Goal: Information Seeking & Learning: Check status

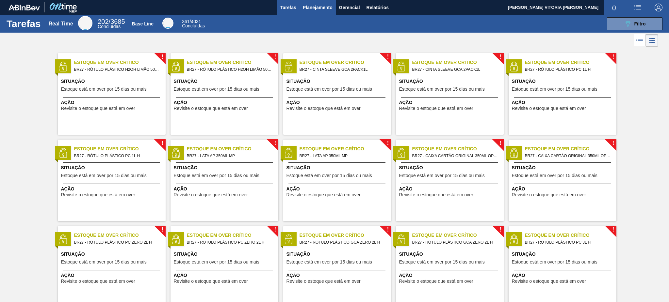
click at [332, 8] on span "Planejamento" at bounding box center [318, 8] width 30 height 8
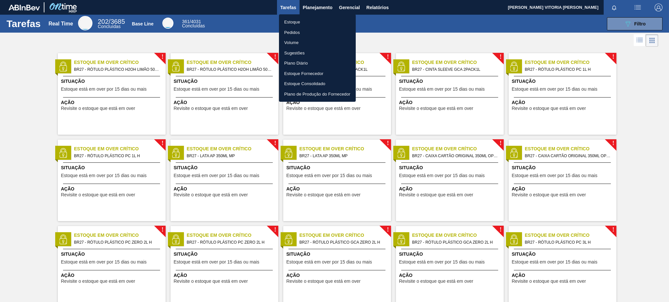
click at [304, 23] on li "Estoque" at bounding box center [317, 22] width 77 height 10
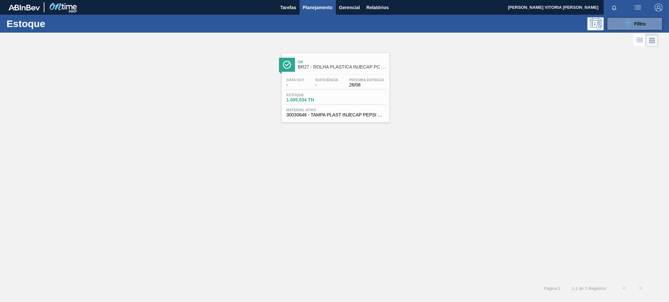
click at [457, 243] on div "Ok BR27 - ROLHA PLÁSTICA INJECAP PC ZERO SHORT Data out - Suficiência - Próxima…" at bounding box center [334, 164] width 669 height 232
click at [638, 19] on button "089F7B8B-B2A5-4AFE-B5C0-19BA573D28AC Filtro" at bounding box center [635, 23] width 56 height 13
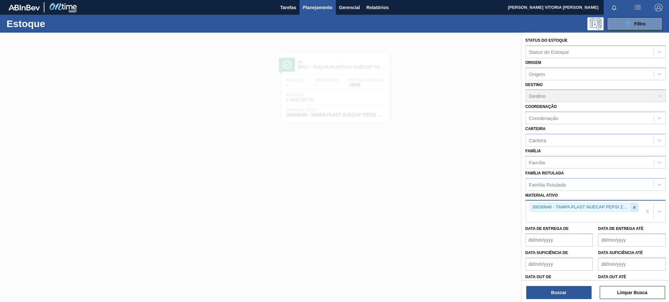
click at [635, 205] on icon at bounding box center [634, 207] width 5 height 5
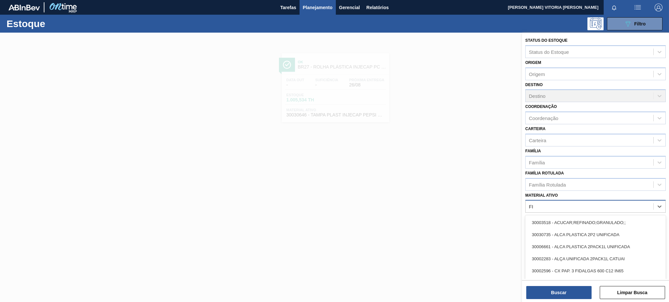
type ativo "F"
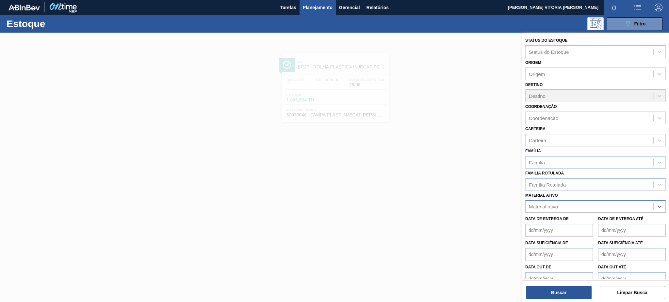
paste ativo "30034436"
type ativo "30034436"
paste ativo "30012602"
type ativo "30012602"
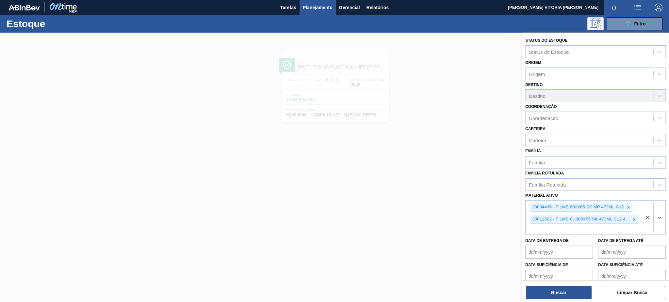
paste ativo "30029828"
type ativo "30029828"
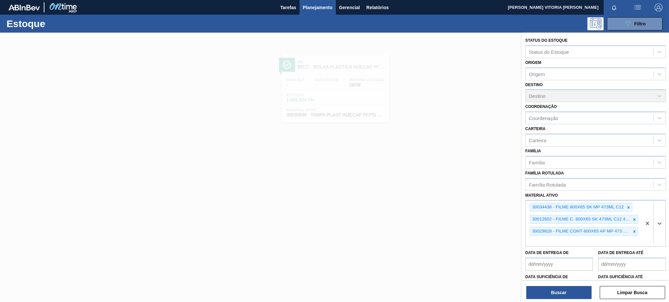
paste ativo "30008614"
type ativo "30008614"
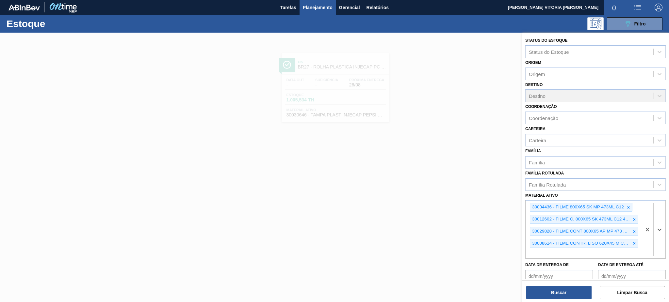
paste ativo "30003359"
type ativo "30003359"
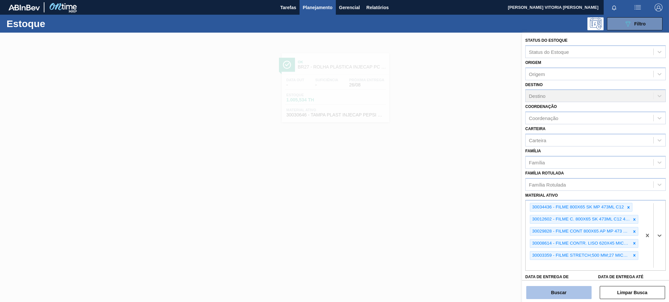
click at [535, 293] on button "Buscar" at bounding box center [558, 292] width 65 height 13
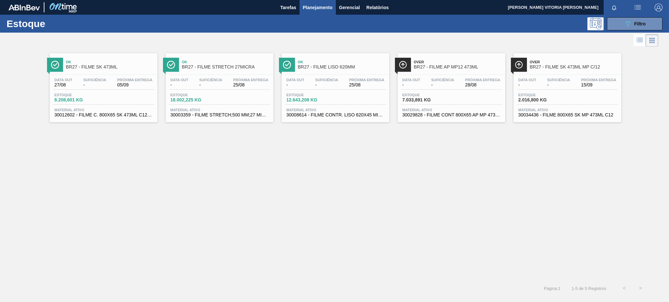
click at [86, 83] on span "-" at bounding box center [94, 85] width 23 height 5
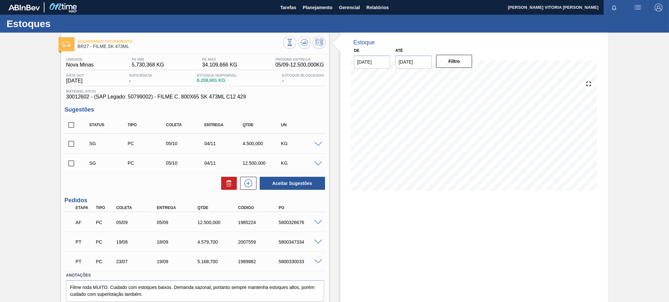
click at [318, 221] on span at bounding box center [318, 222] width 8 height 5
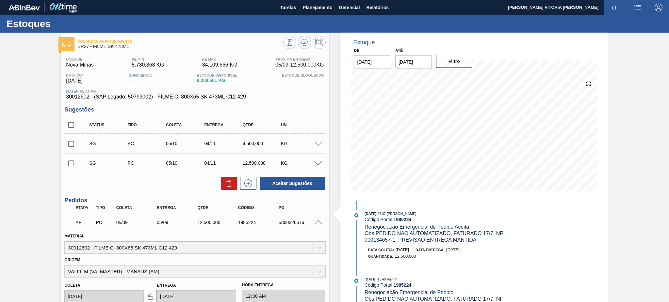
click at [315, 221] on span at bounding box center [318, 222] width 8 height 5
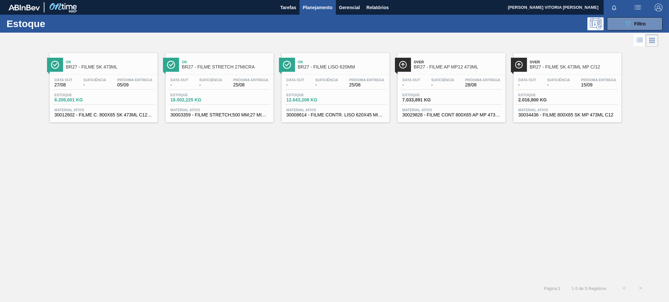
click at [206, 78] on span "Suficiência" at bounding box center [210, 80] width 23 height 4
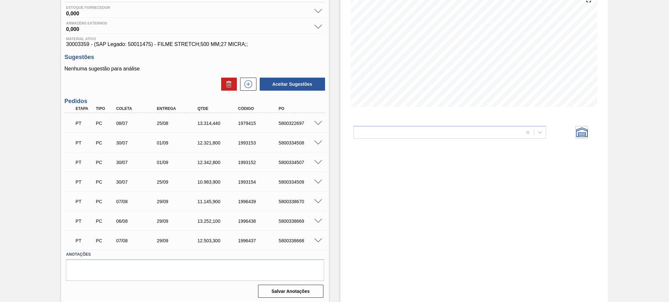
scroll to position [85, 0]
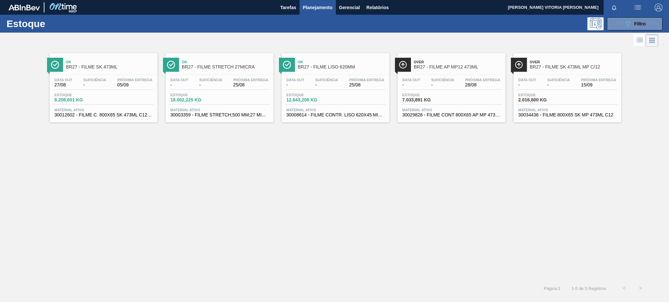
click at [322, 100] on span "12.643,208 KG" at bounding box center [309, 100] width 46 height 5
click at [452, 77] on div "Data out - Suficiência - Próxima Entrega 28/08 Estoque 7.033,891 KG Material at…" at bounding box center [451, 97] width 108 height 44
click at [557, 87] on span "-" at bounding box center [558, 85] width 23 height 5
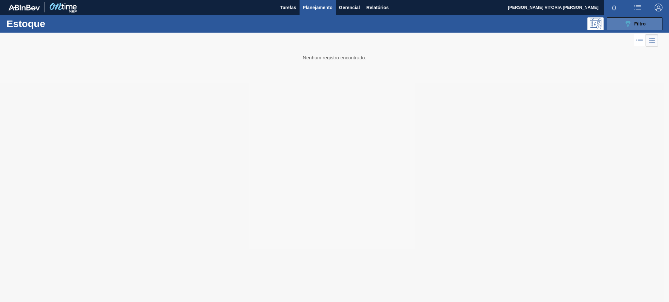
click at [614, 25] on button "089F7B8B-B2A5-4AFE-B5C0-19BA573D28AC Filtro" at bounding box center [635, 23] width 56 height 13
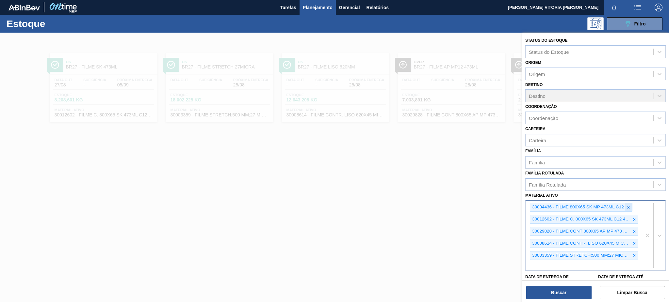
click at [626, 205] on icon at bounding box center [628, 207] width 5 height 5
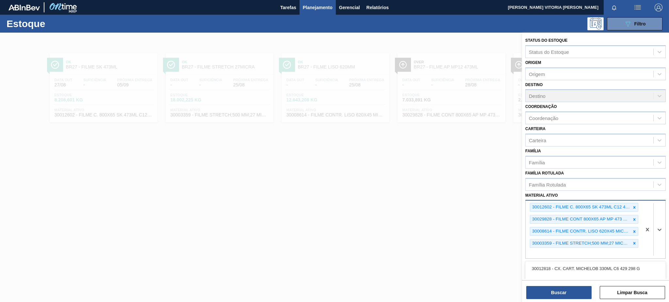
click at [628, 203] on div "30012602 - FILME C. 800X65 SK 473ML C12 429" at bounding box center [580, 207] width 101 height 8
click at [632, 205] on icon at bounding box center [634, 207] width 5 height 5
click at [633, 206] on icon at bounding box center [634, 207] width 2 height 2
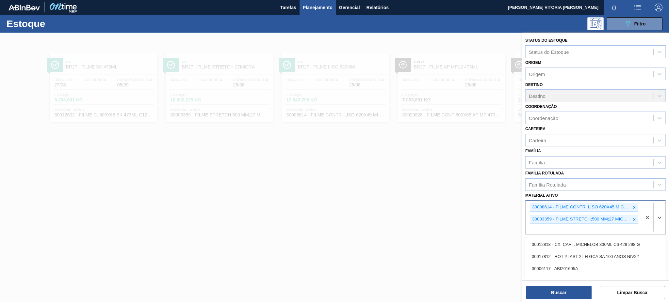
click at [633, 206] on icon at bounding box center [634, 207] width 2 height 2
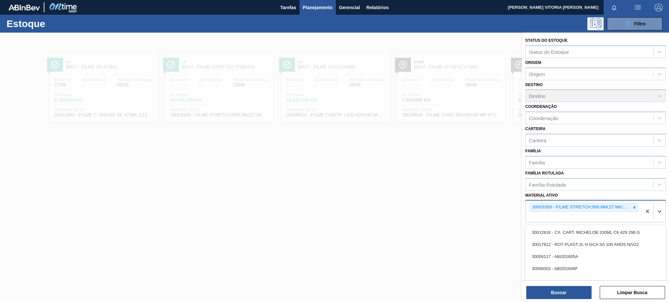
click at [633, 206] on icon at bounding box center [634, 207] width 2 height 2
paste ativo "20002047"
type ativo "20002047"
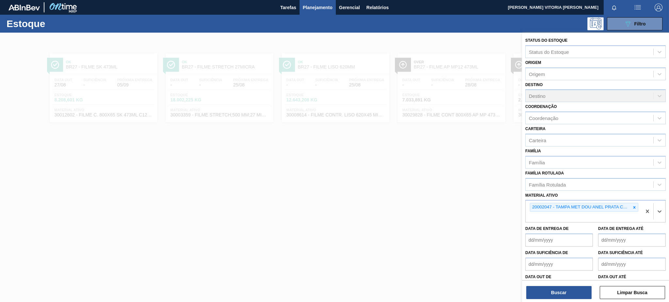
paste ativo "20002048"
type ativo "20002048"
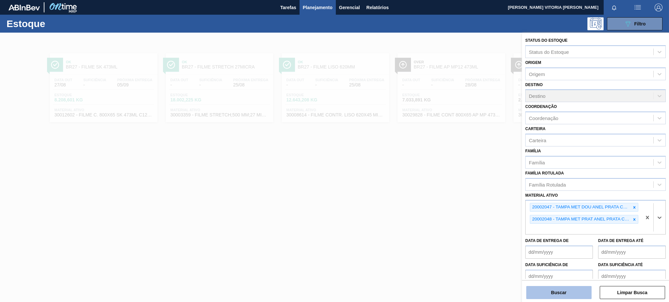
click at [559, 294] on button "Buscar" at bounding box center [558, 292] width 65 height 13
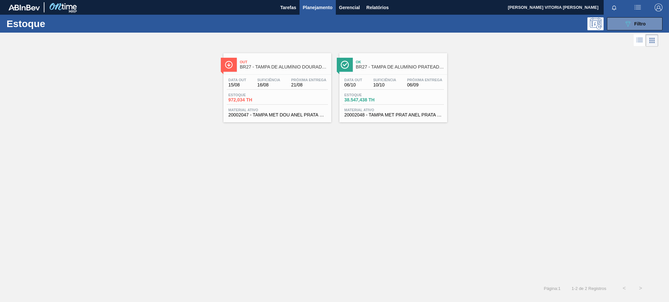
click at [293, 76] on div "Data out 15/08 Suficiência 16/08 Próxima Entrega 21/08 Estoque 972,034 TH Mater…" at bounding box center [277, 97] width 108 height 44
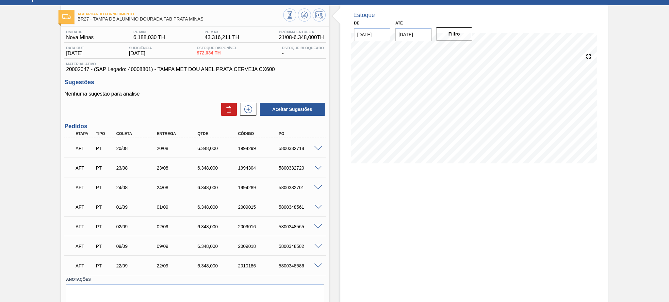
scroll to position [53, 0]
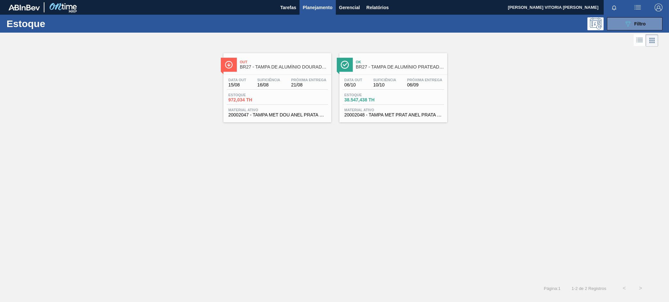
click at [426, 96] on div "Estoque 38.547,438 TH" at bounding box center [393, 99] width 101 height 12
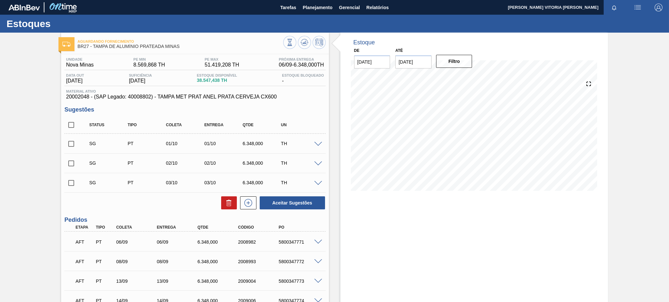
scroll to position [87, 0]
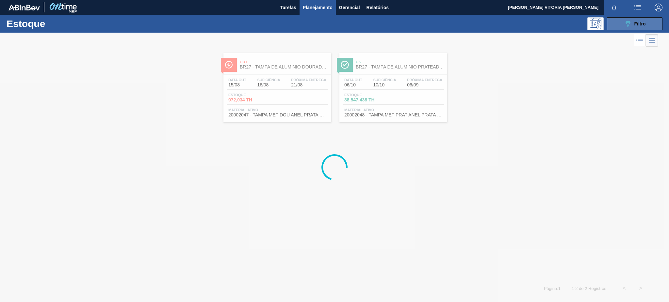
click at [644, 26] on span "Filtro" at bounding box center [639, 23] width 11 height 5
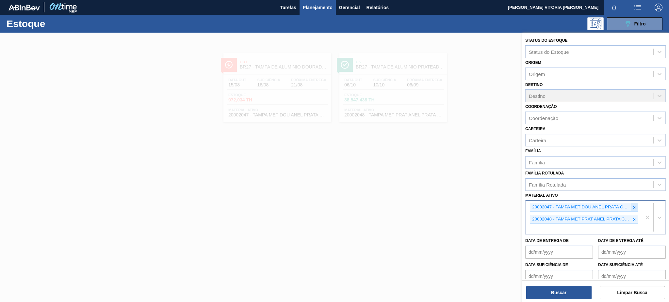
click at [635, 207] on icon at bounding box center [634, 207] width 5 height 5
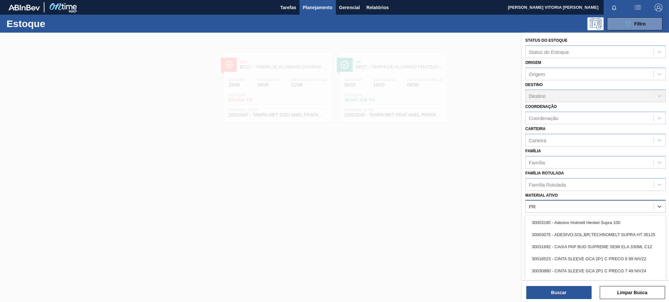
type ativo "P"
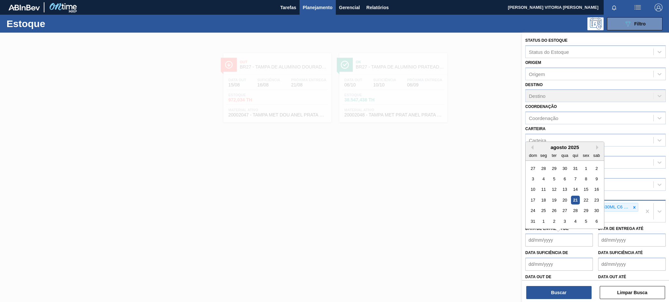
click at [635, 207] on icon at bounding box center [634, 207] width 5 height 5
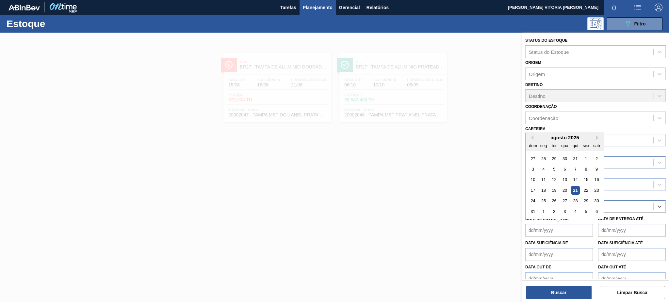
click at [616, 158] on div "Família" at bounding box center [590, 162] width 128 height 9
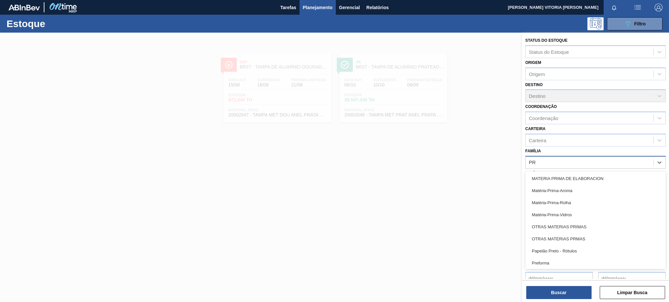
type input "PRE"
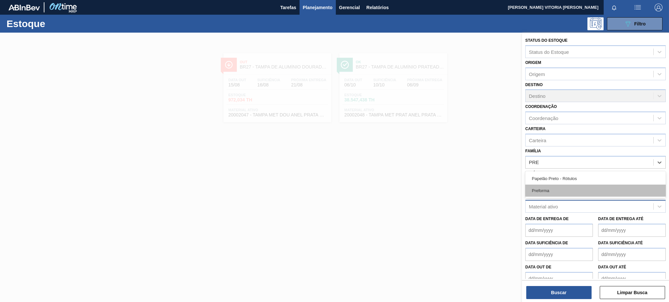
click at [538, 189] on div "Preforma" at bounding box center [595, 191] width 140 height 12
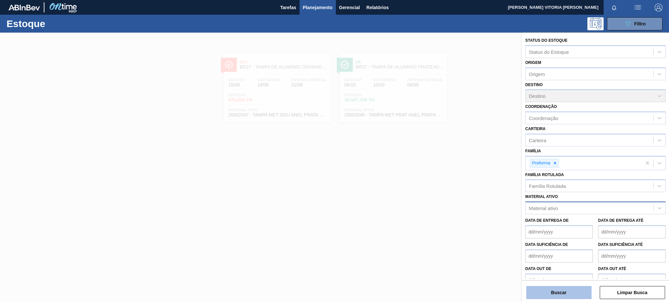
click at [561, 293] on button "Buscar" at bounding box center [558, 292] width 65 height 13
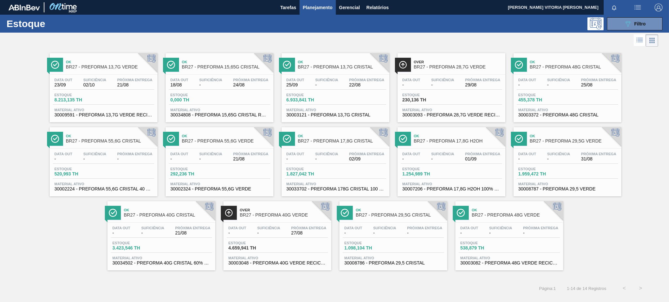
click at [123, 85] on span "21/08" at bounding box center [134, 85] width 35 height 5
click at [583, 90] on div "Data out - Suficiência - Próxima Entrega 25/08 Estoque 455,378 TH Material ativ…" at bounding box center [567, 97] width 108 height 44
click at [326, 91] on div "Data out 25/09 Suficiência - Próxima Entrega 22/08 Estoque 6.933,841 TH Materia…" at bounding box center [336, 97] width 108 height 44
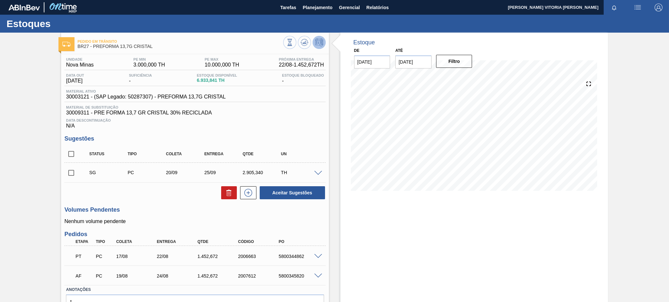
scroll to position [36, 0]
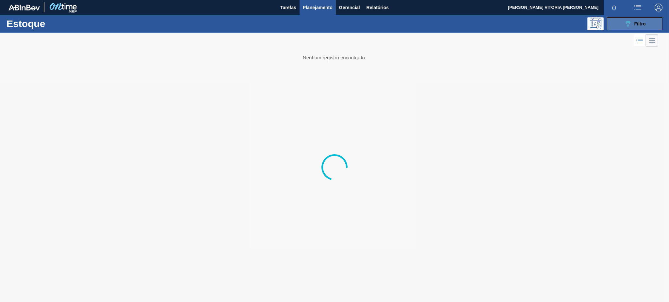
click at [639, 23] on span "Filtro" at bounding box center [639, 23] width 11 height 5
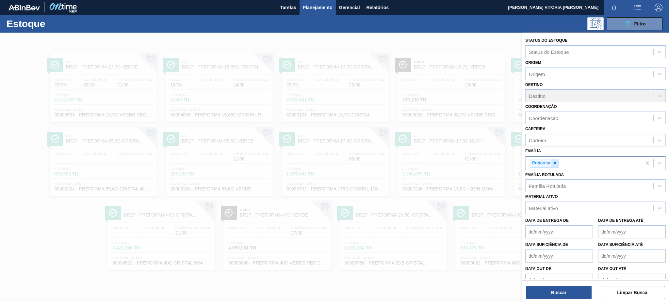
click at [557, 161] on div at bounding box center [554, 163] width 7 height 8
click at [559, 209] on div "Material ativo" at bounding box center [590, 206] width 128 height 9
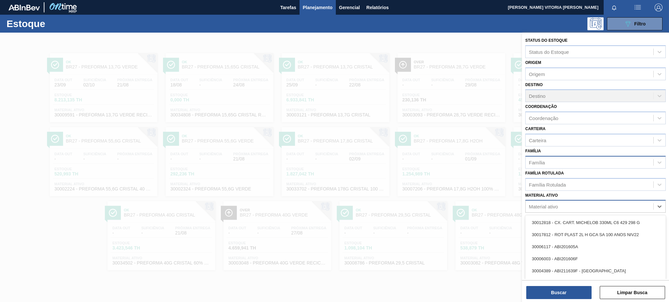
paste ativo "30017800"
type ativo "30017800"
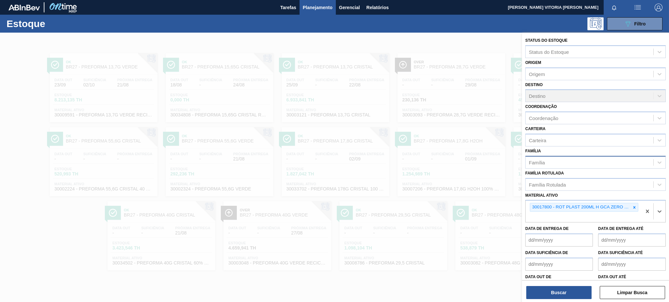
paste ativo "30030371"
type ativo "30030371"
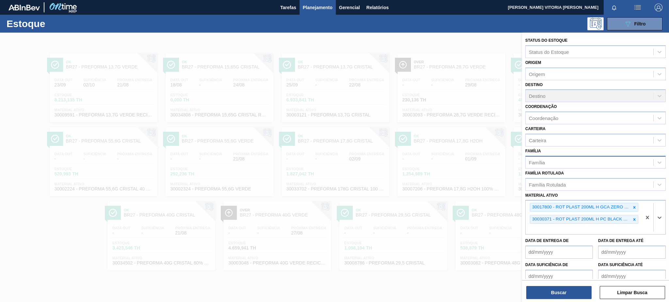
paste ativo "30030778"
type ativo "30030778"
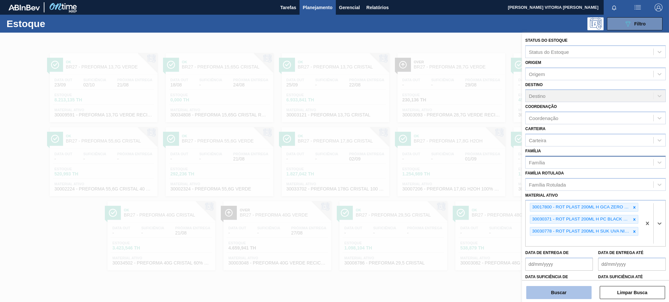
click at [569, 293] on button "Buscar" at bounding box center [558, 292] width 65 height 13
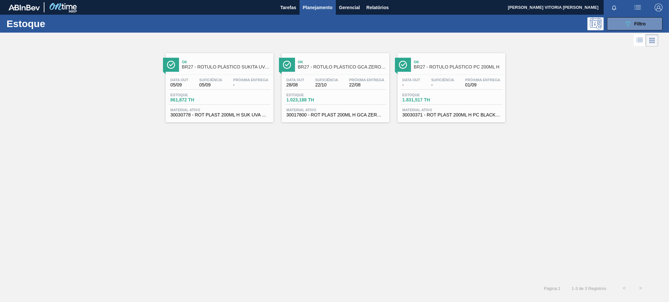
click at [488, 74] on div at bounding box center [451, 74] width 97 height 0
click at [346, 100] on div "Estoque 1.023,188 TH" at bounding box center [335, 99] width 101 height 12
click at [240, 93] on div "Estoque 861,872 TH" at bounding box center [219, 99] width 101 height 12
click at [643, 20] on div "089F7B8B-B2A5-4AFE-B5C0-19BA573D28AC Filtro" at bounding box center [635, 24] width 22 height 8
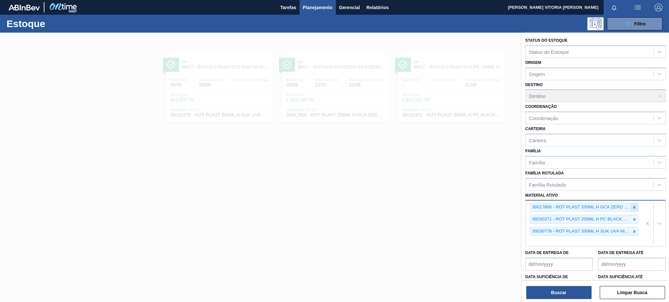
click at [633, 205] on icon at bounding box center [634, 207] width 5 height 5
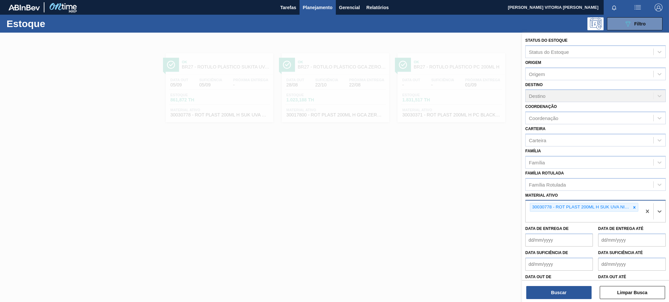
click at [633, 205] on icon at bounding box center [634, 207] width 5 height 5
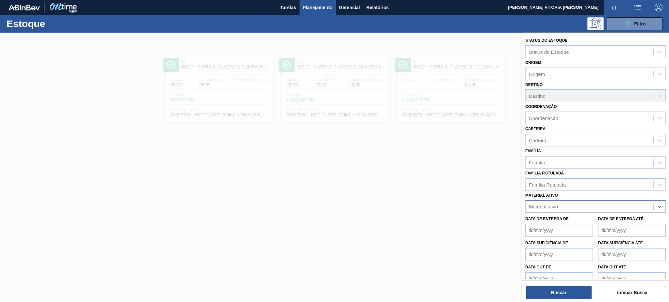
paste ativo "20005590"
type ativo "20005590"
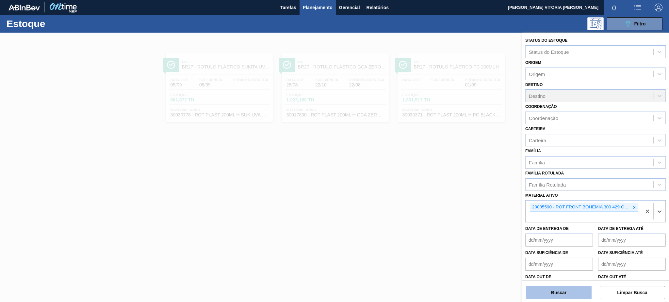
click at [553, 291] on button "Buscar" at bounding box center [558, 292] width 65 height 13
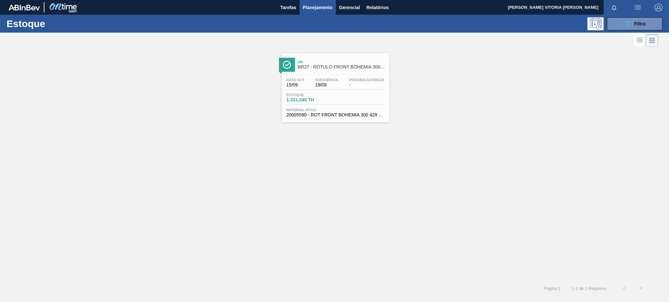
click at [374, 95] on div "Estoque 1.331,345 TH" at bounding box center [335, 99] width 101 height 12
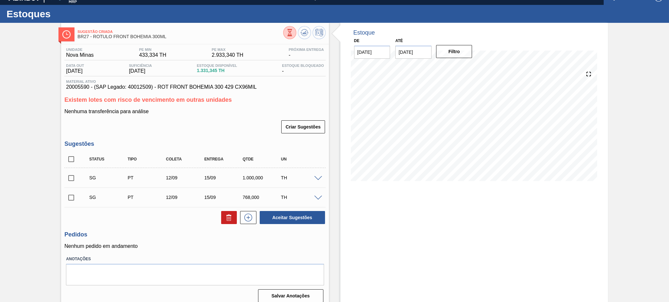
scroll to position [16, 0]
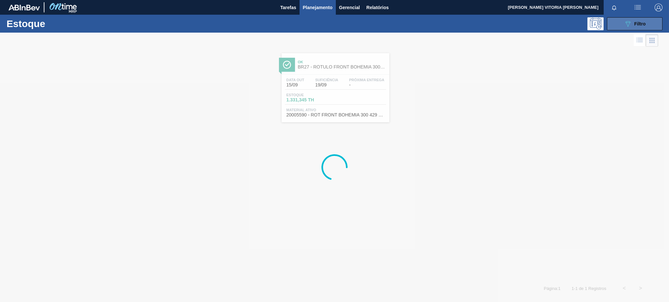
click at [625, 27] on icon "089F7B8B-B2A5-4AFE-B5C0-19BA573D28AC" at bounding box center [628, 24] width 8 height 8
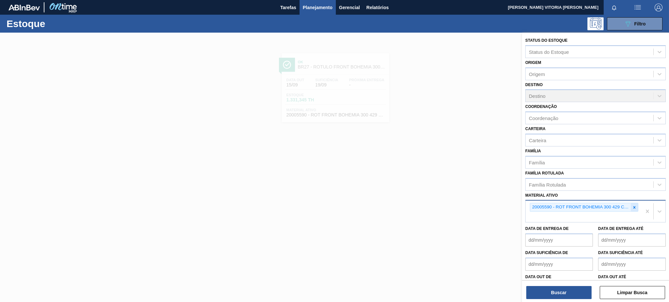
click at [633, 205] on icon at bounding box center [634, 207] width 5 height 5
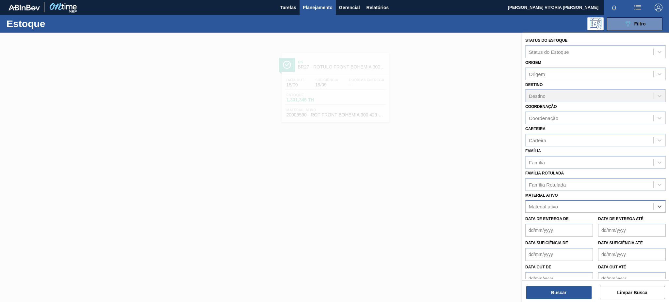
paste ativo "30003516"
type ativo "30003516"
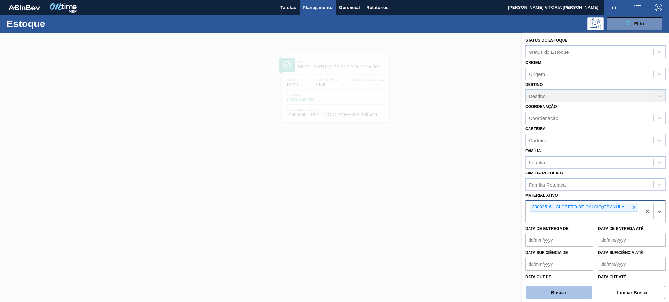
click at [574, 290] on button "Buscar" at bounding box center [558, 292] width 65 height 13
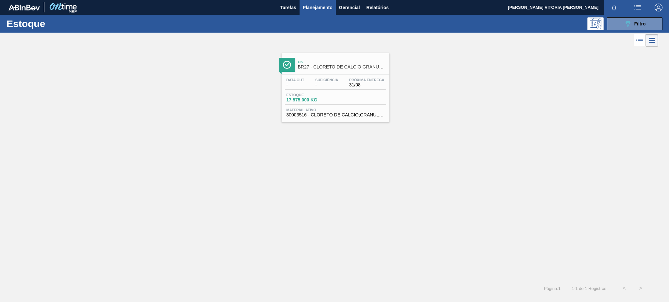
click at [485, 90] on div "Ok BR27 - CLORETO DE CÁLCIO GRANULADO Data out - Suficiência - Próxima Entrega …" at bounding box center [334, 85] width 669 height 74
drag, startPoint x: 646, startPoint y: 26, endPoint x: 657, endPoint y: 124, distance: 99.0
click at [645, 26] on button "089F7B8B-B2A5-4AFE-B5C0-19BA573D28AC Filtro" at bounding box center [635, 23] width 56 height 13
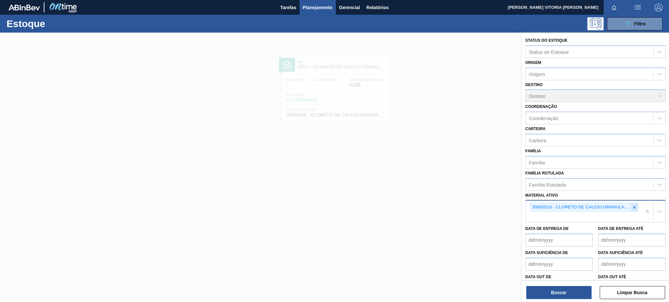
click at [632, 206] on icon at bounding box center [634, 207] width 5 height 5
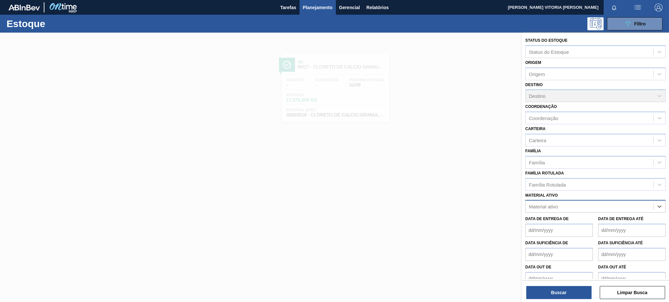
paste ativo "30002293"
type ativo "30002293"
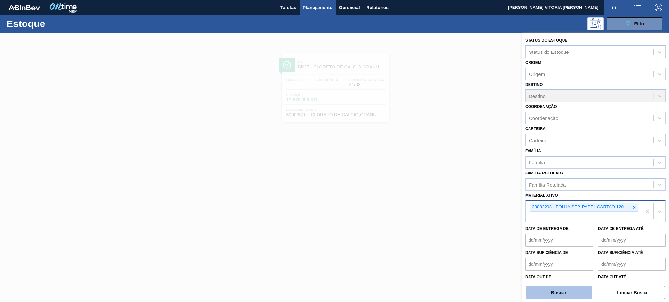
click at [573, 296] on button "Buscar" at bounding box center [558, 292] width 65 height 13
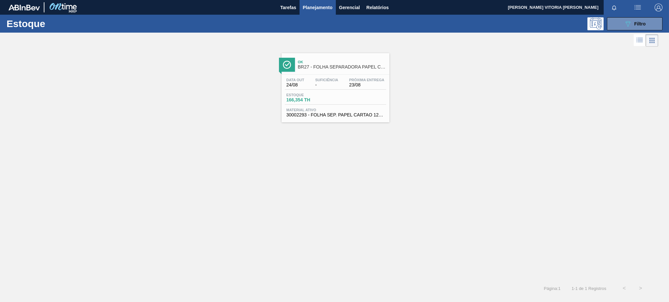
click at [644, 16] on div "Estoque 089F7B8B-B2A5-4AFE-B5C0-19BA573D28AC Filtro" at bounding box center [334, 24] width 669 height 18
click at [629, 25] on icon "089F7B8B-B2A5-4AFE-B5C0-19BA573D28AC" at bounding box center [628, 24] width 8 height 8
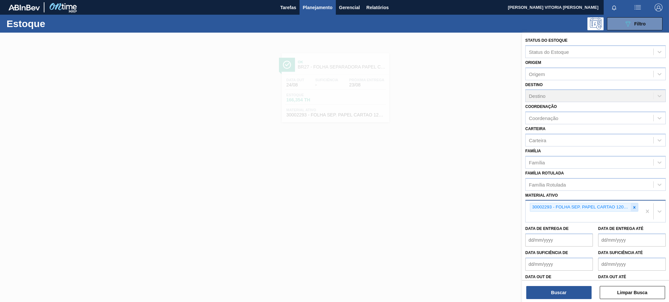
click at [631, 206] on div at bounding box center [634, 207] width 7 height 8
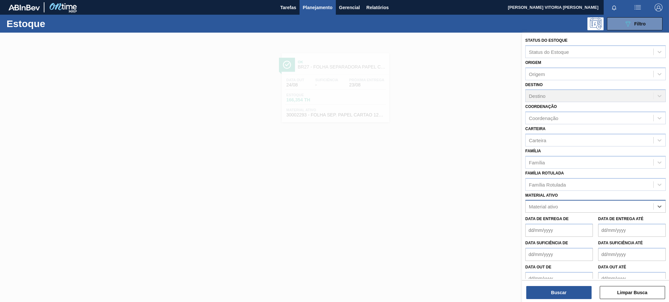
click at [552, 200] on div "Material ativo" at bounding box center [595, 206] width 140 height 13
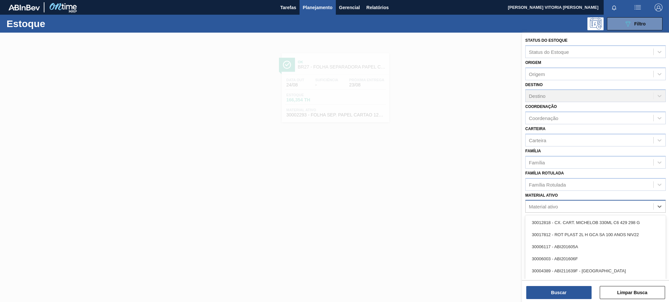
paste ativo "30002824"
type ativo "30002824"
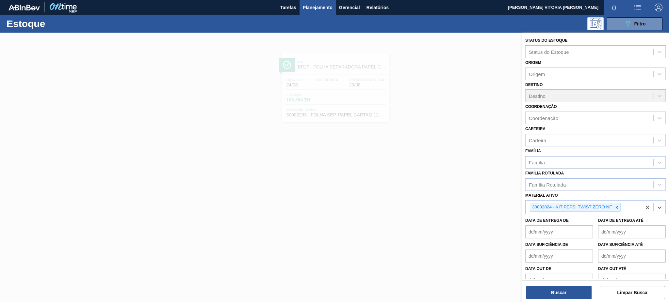
paste ativo "30002729"
type ativo "30002729"
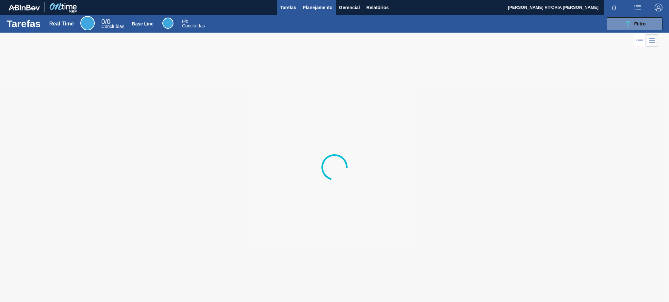
click at [326, 8] on span "Planejamento" at bounding box center [318, 8] width 30 height 8
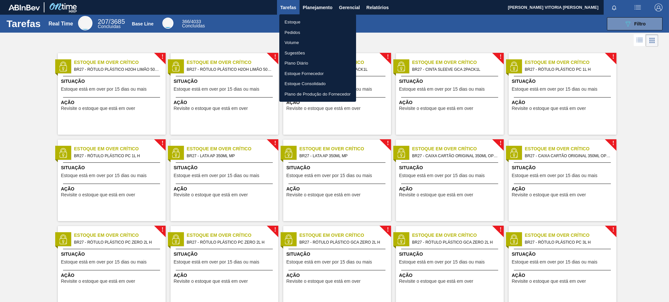
click at [313, 61] on li "Plano Diário" at bounding box center [317, 63] width 77 height 10
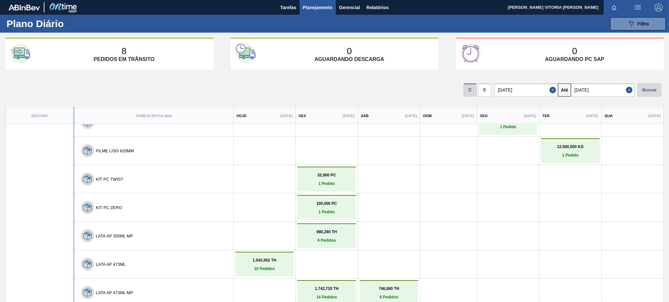
scroll to position [305, 0]
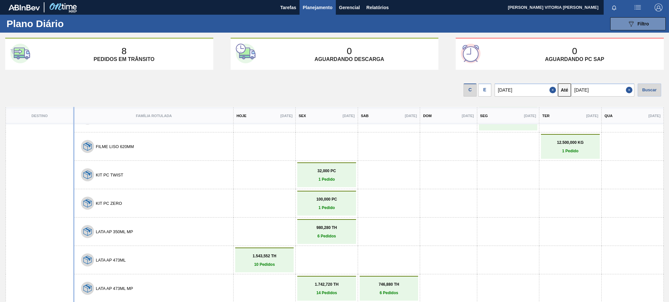
click at [484, 91] on div "E" at bounding box center [484, 90] width 13 height 13
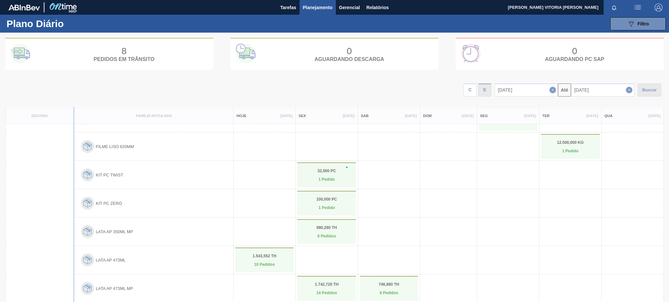
scroll to position [360, 0]
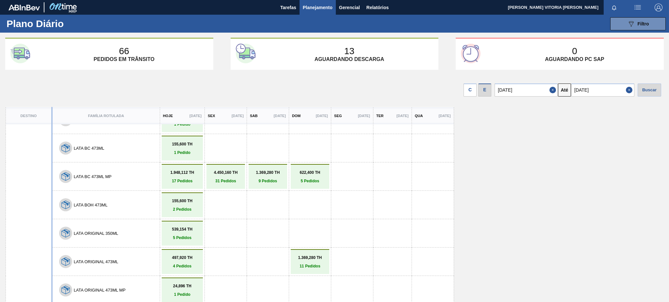
click at [546, 89] on input "[DATE]" at bounding box center [526, 90] width 63 height 13
click at [509, 168] on div "25" at bounding box center [513, 169] width 9 height 9
type input "[DATE]"
click at [630, 86] on button "Close" at bounding box center [630, 90] width 8 height 13
click at [611, 91] on input "text" at bounding box center [602, 90] width 63 height 13
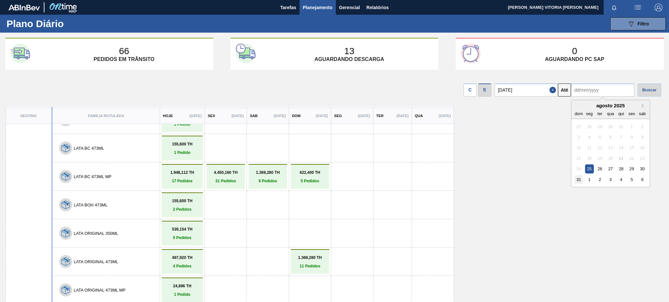
click at [576, 177] on div "31" at bounding box center [578, 179] width 9 height 9
type input "[DATE]"
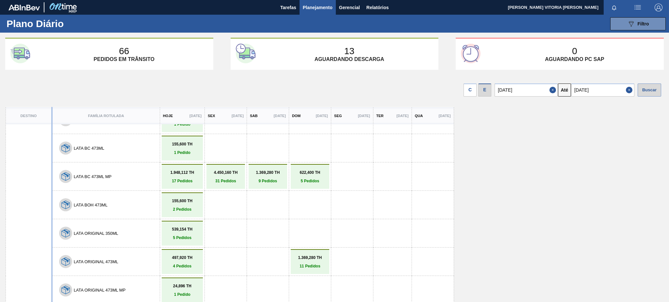
click at [657, 84] on div "Buscar" at bounding box center [650, 90] width 24 height 13
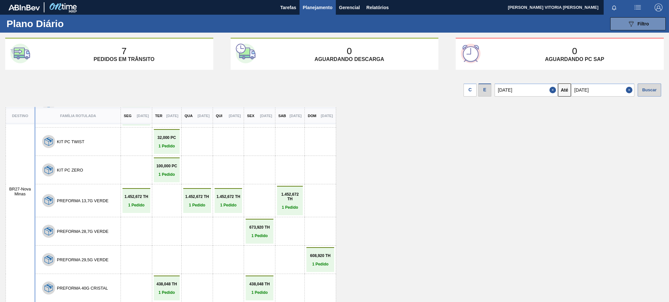
scroll to position [188, 0]
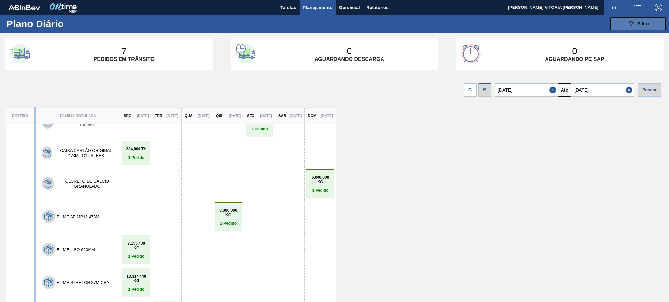
click at [638, 27] on div "089F7B8B-B2A5-4AFE-B5C0-19BA573D28AC Filtro" at bounding box center [638, 24] width 22 height 8
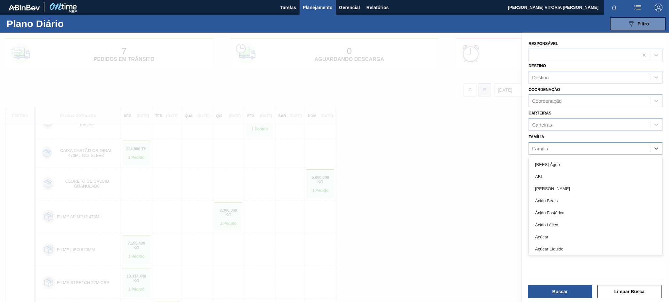
click at [579, 142] on div "Família" at bounding box center [595, 148] width 134 height 13
type input "pref"
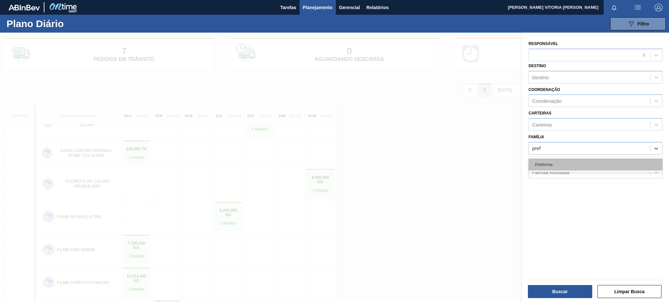
click at [582, 159] on div "Preforma" at bounding box center [595, 165] width 134 height 12
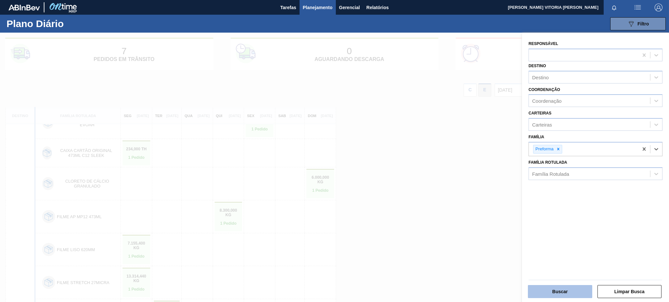
click at [576, 287] on button "Buscar" at bounding box center [560, 291] width 64 height 13
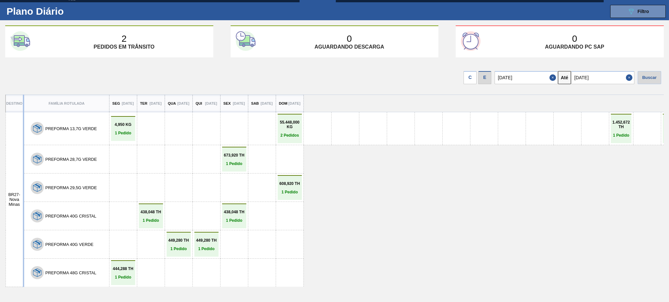
scroll to position [0, 0]
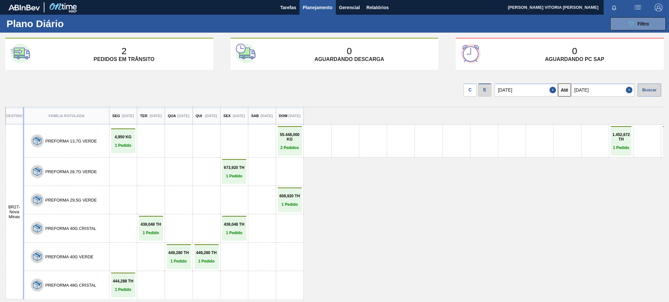
click at [651, 87] on div "Buscar" at bounding box center [650, 90] width 24 height 13
